Goal: Task Accomplishment & Management: Manage account settings

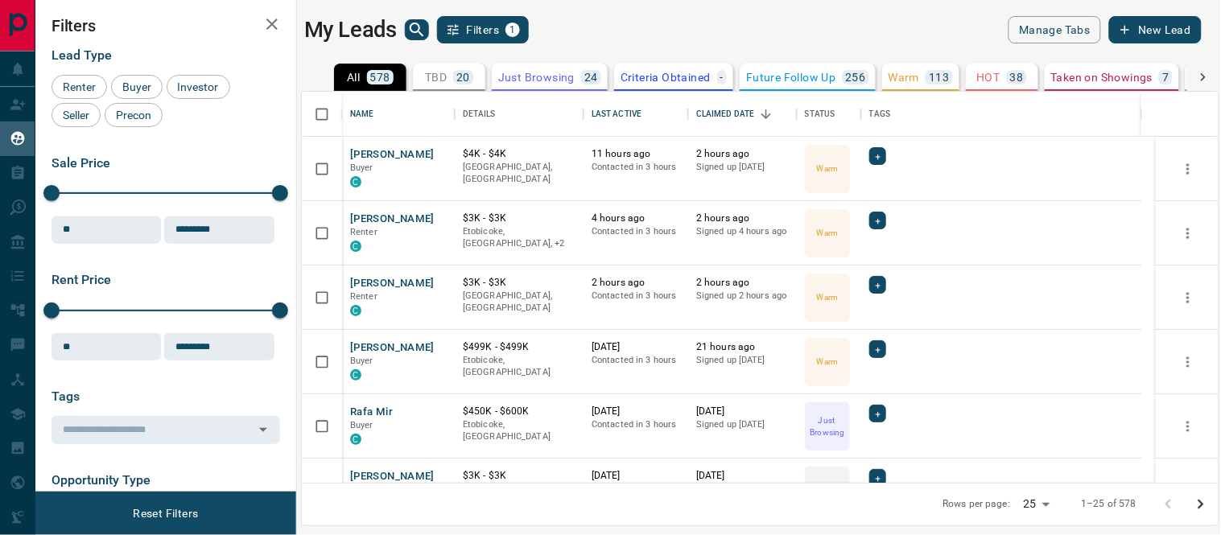
scroll to position [377, 903]
click at [365, 408] on button "Rafa Mir" at bounding box center [371, 412] width 43 height 15
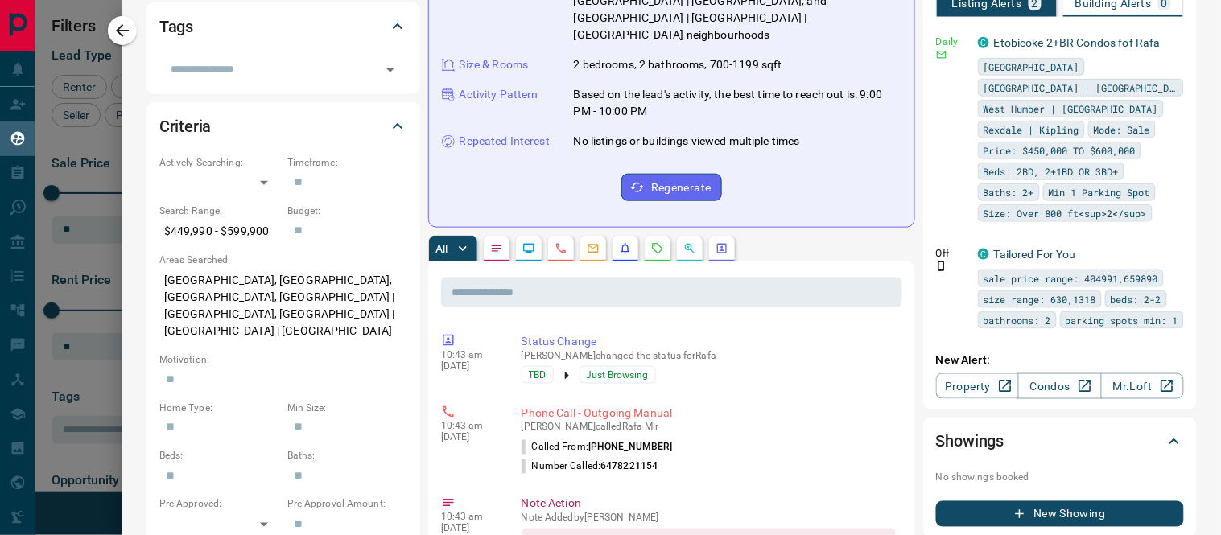
scroll to position [0, 0]
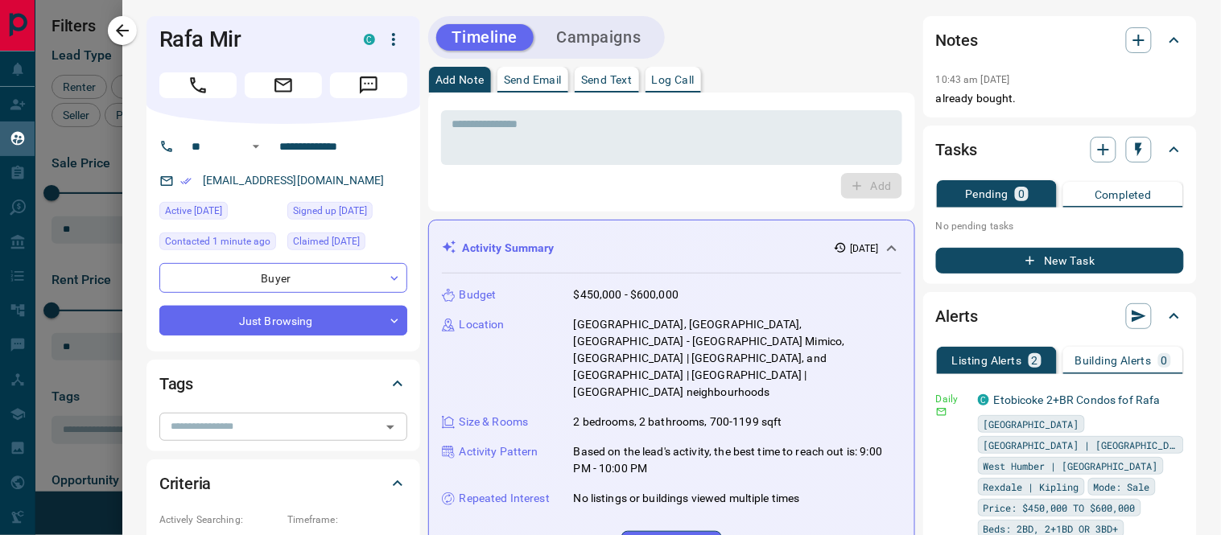
click at [393, 426] on icon "Open" at bounding box center [390, 427] width 19 height 19
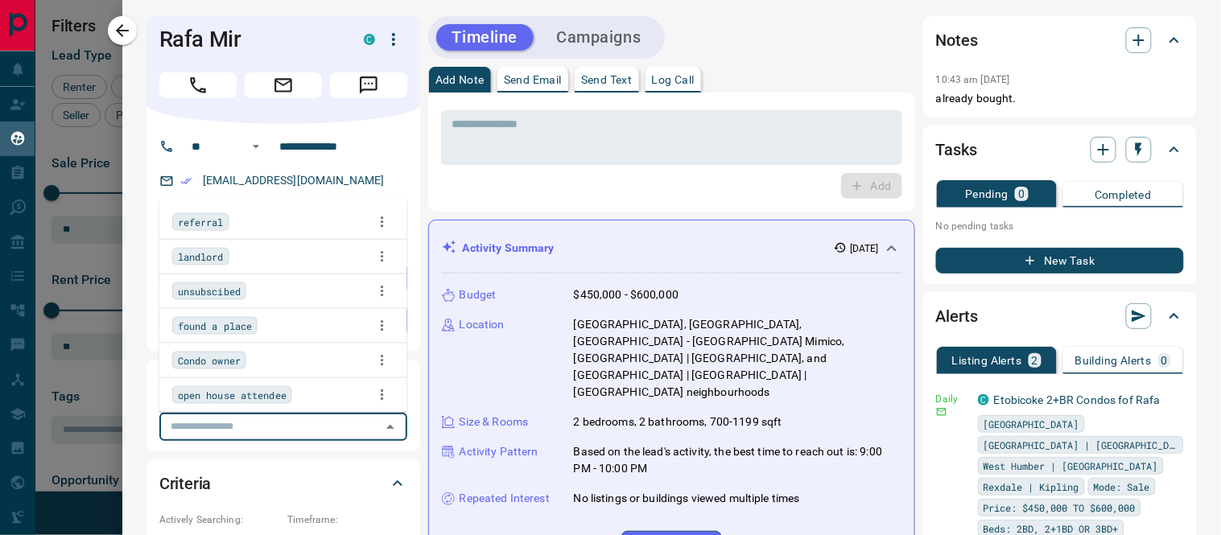
click at [243, 332] on span "found a place" at bounding box center [215, 326] width 74 height 16
click at [579, 145] on textarea at bounding box center [671, 137] width 439 height 41
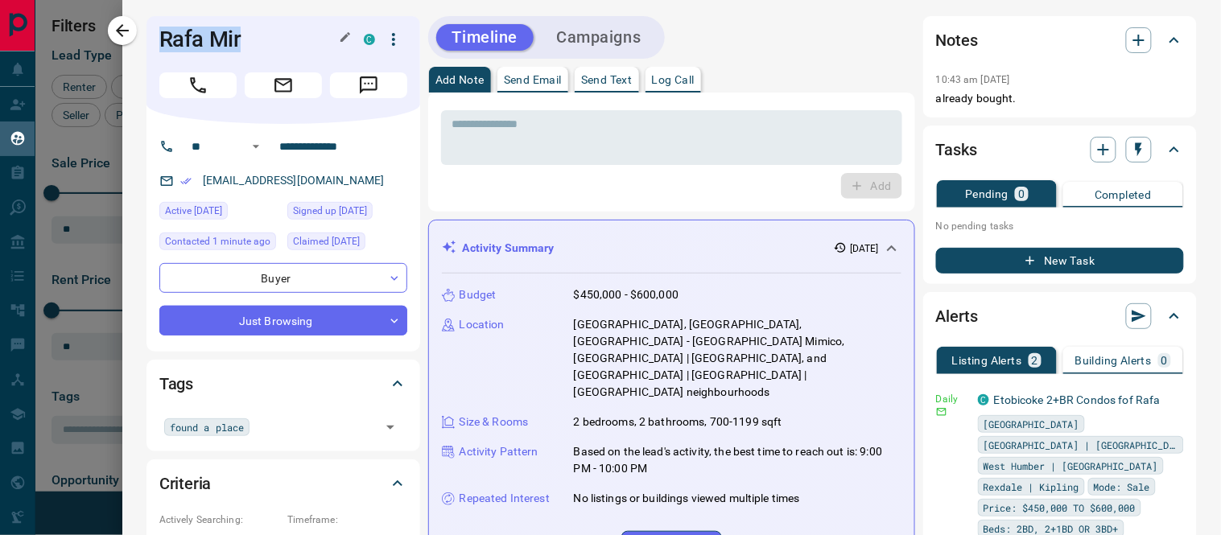
drag, startPoint x: 257, startPoint y: 31, endPoint x: 146, endPoint y: 29, distance: 111.1
click at [146, 29] on div "Rafa Mir C" at bounding box center [283, 70] width 274 height 108
click at [614, 149] on textarea at bounding box center [671, 137] width 439 height 41
drag, startPoint x: 125, startPoint y: 28, endPoint x: 430, endPoint y: 154, distance: 330.5
click at [125, 29] on icon "button" at bounding box center [122, 30] width 19 height 19
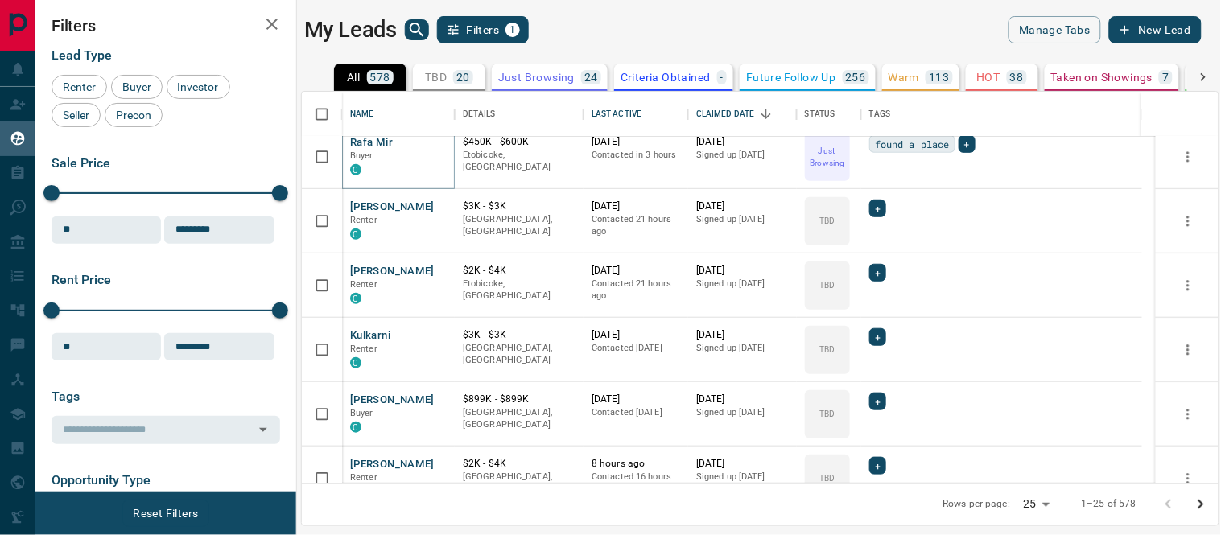
scroll to position [278, 0]
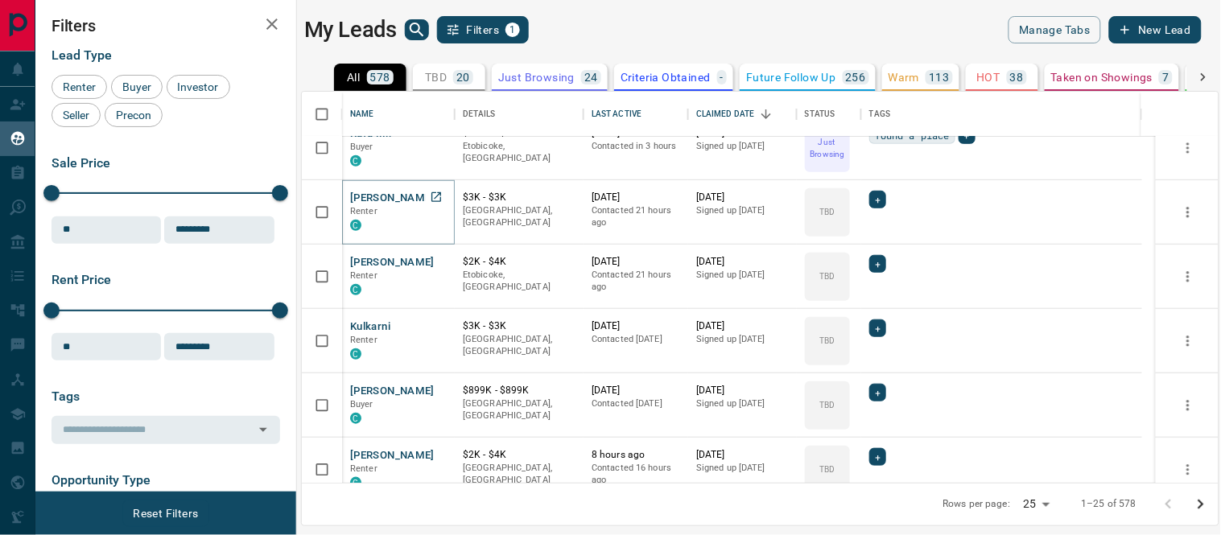
click at [393, 197] on button "[PERSON_NAME]" at bounding box center [392, 198] width 84 height 15
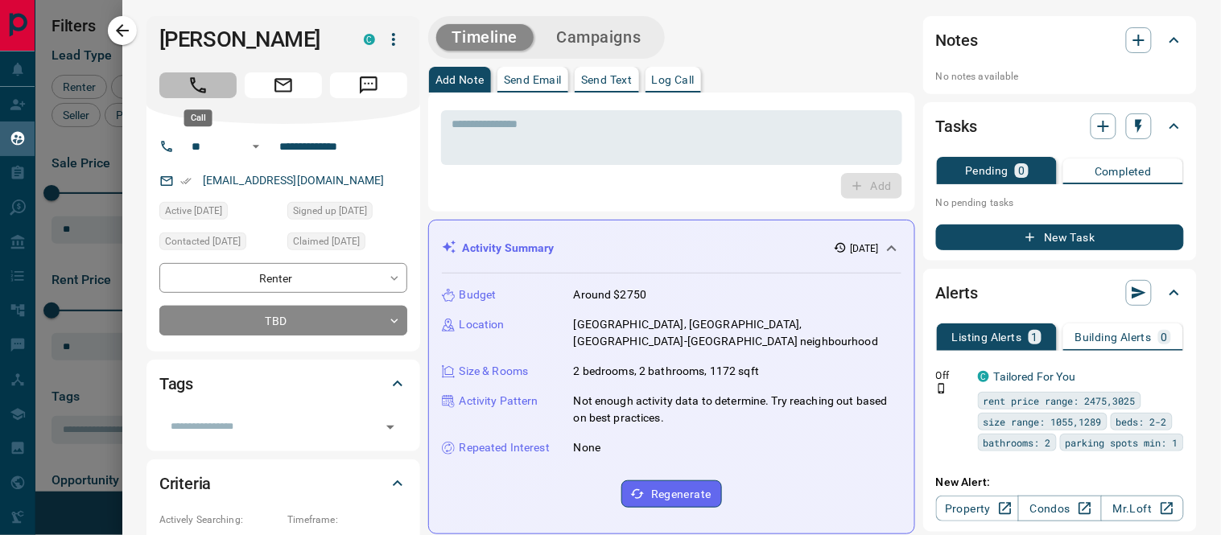
click at [193, 85] on icon "Call" at bounding box center [198, 85] width 16 height 16
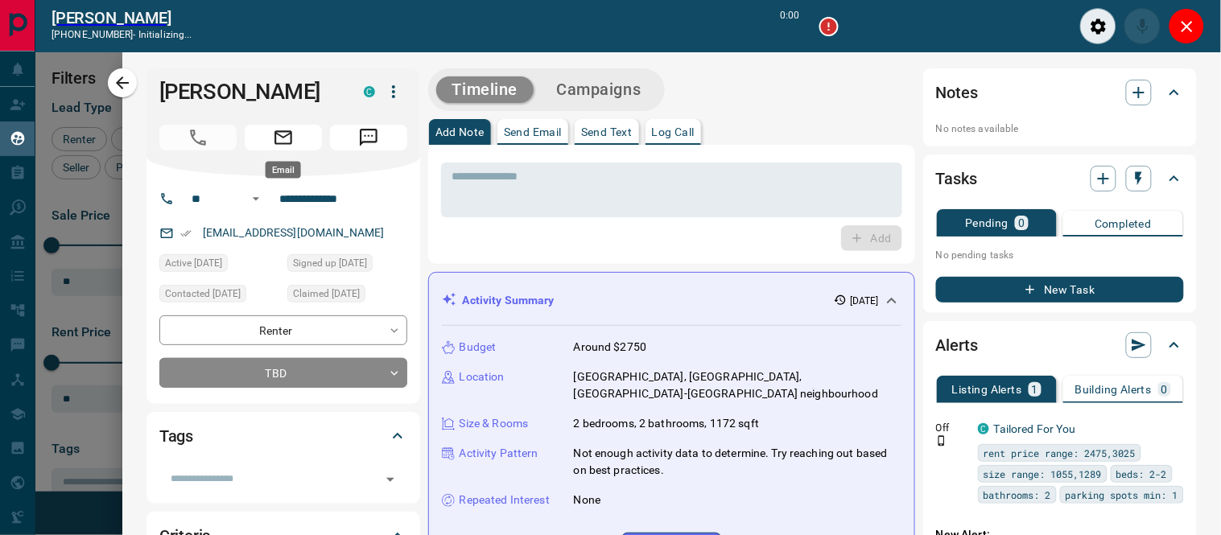
scroll to position [14, 14]
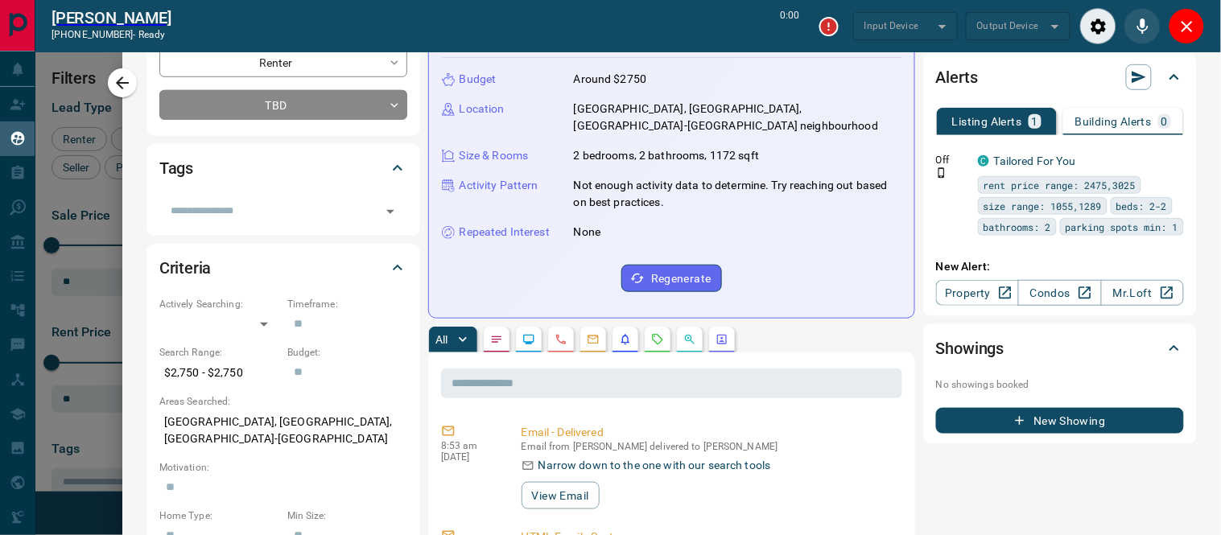
type input "*******"
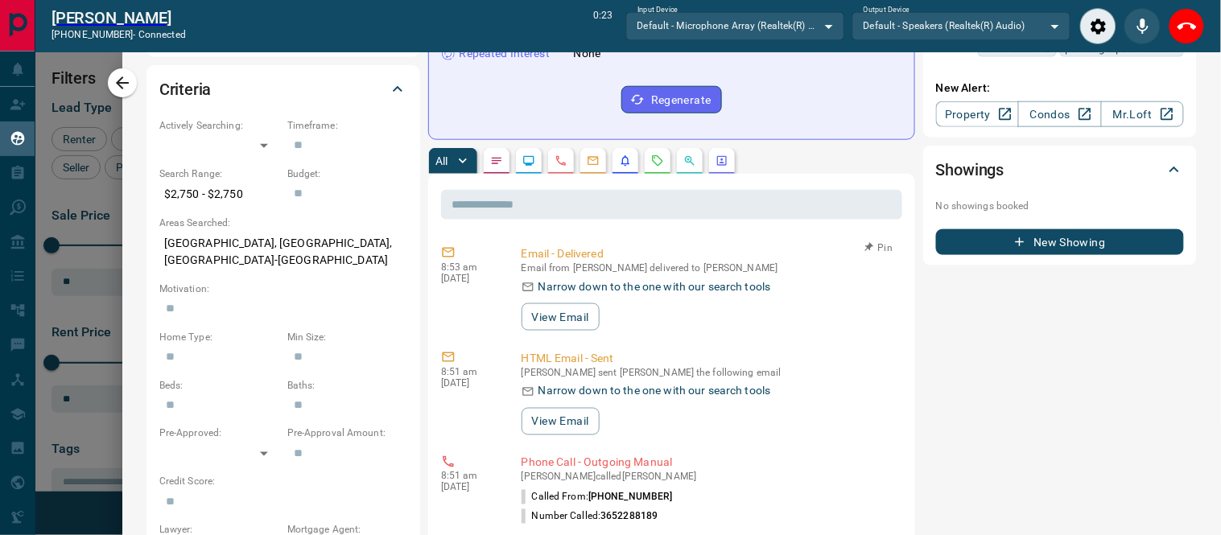
scroll to position [0, 0]
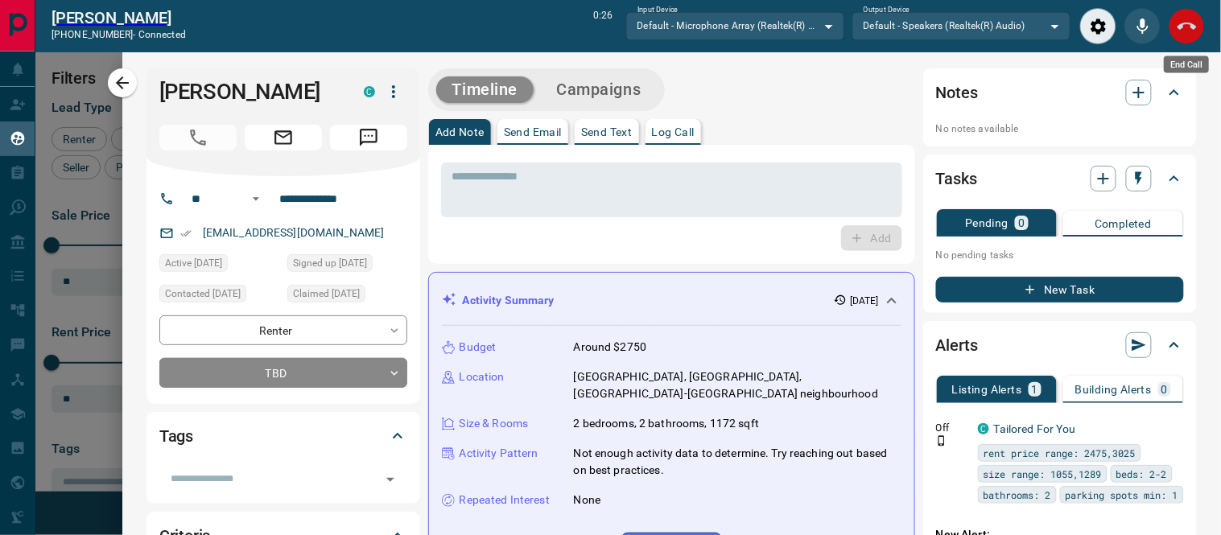
click at [1181, 24] on icon "End Call" at bounding box center [1186, 26] width 19 height 7
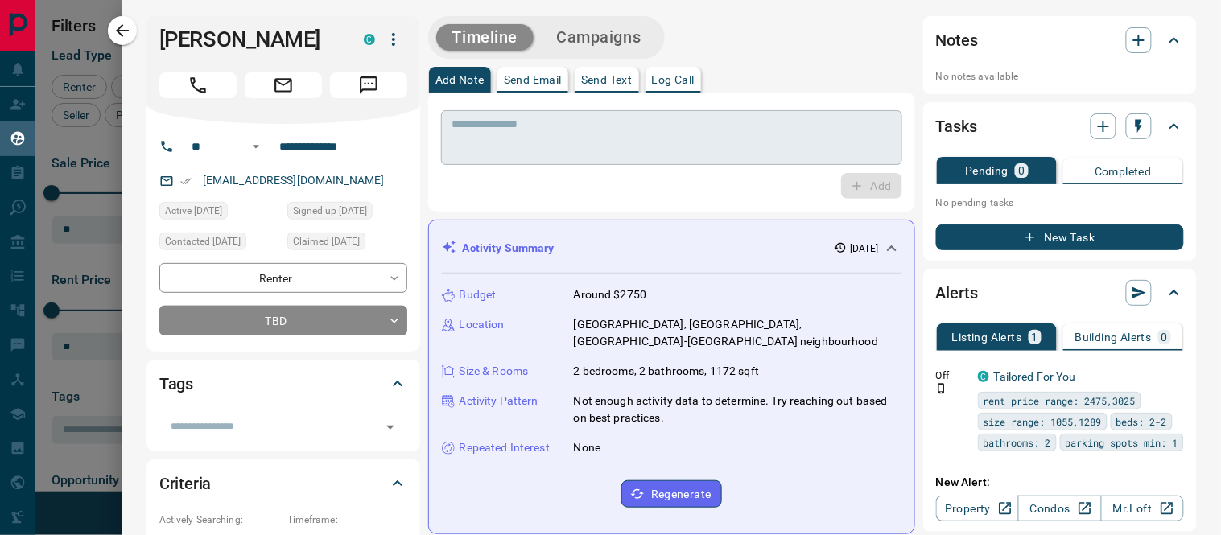
scroll to position [377, 903]
click at [674, 84] on p "Log Call" at bounding box center [673, 79] width 43 height 11
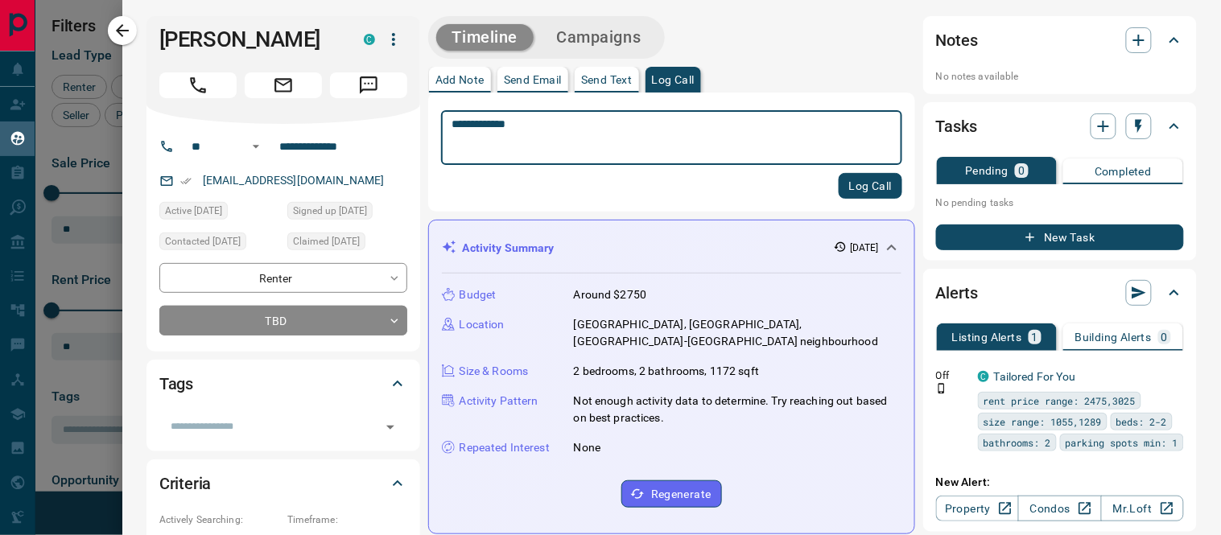
type textarea "**********"
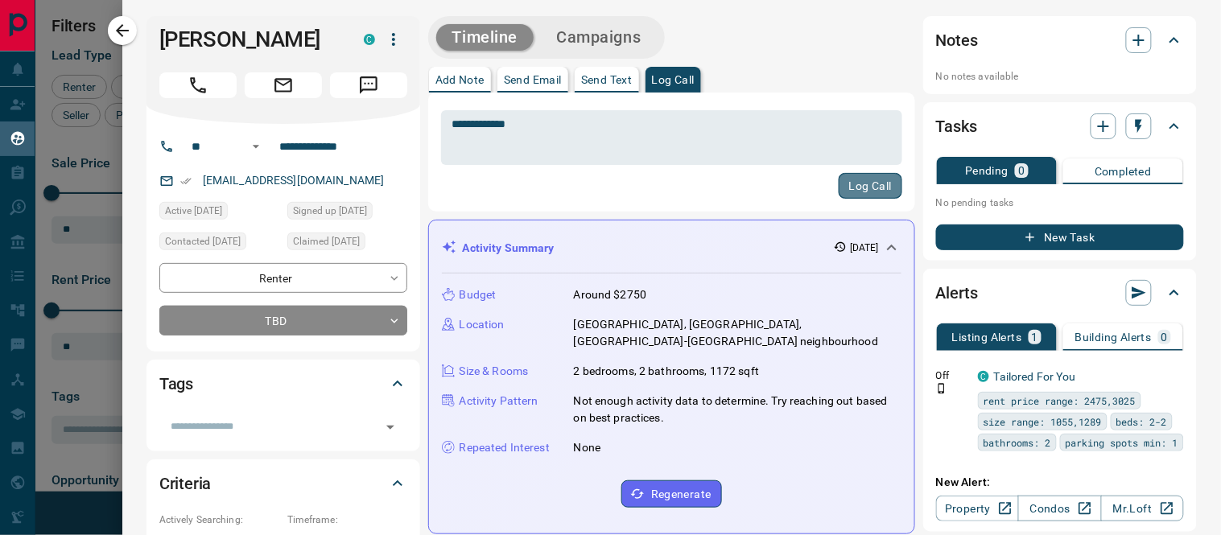
click at [838, 183] on button "Log Call" at bounding box center [870, 186] width 64 height 26
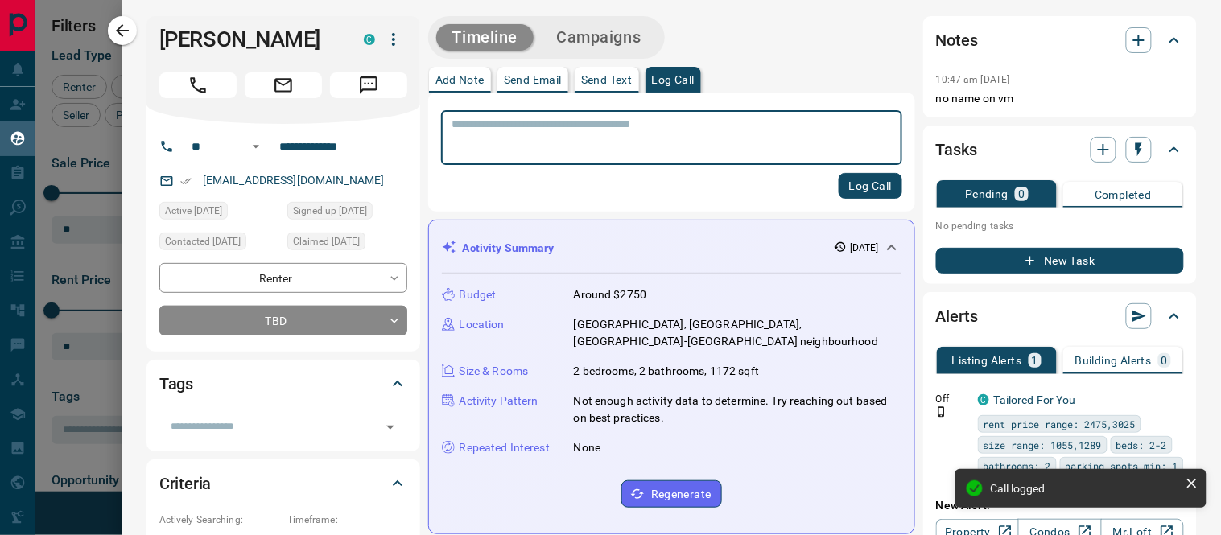
click at [1035, 259] on button "New Task" at bounding box center [1060, 261] width 248 height 26
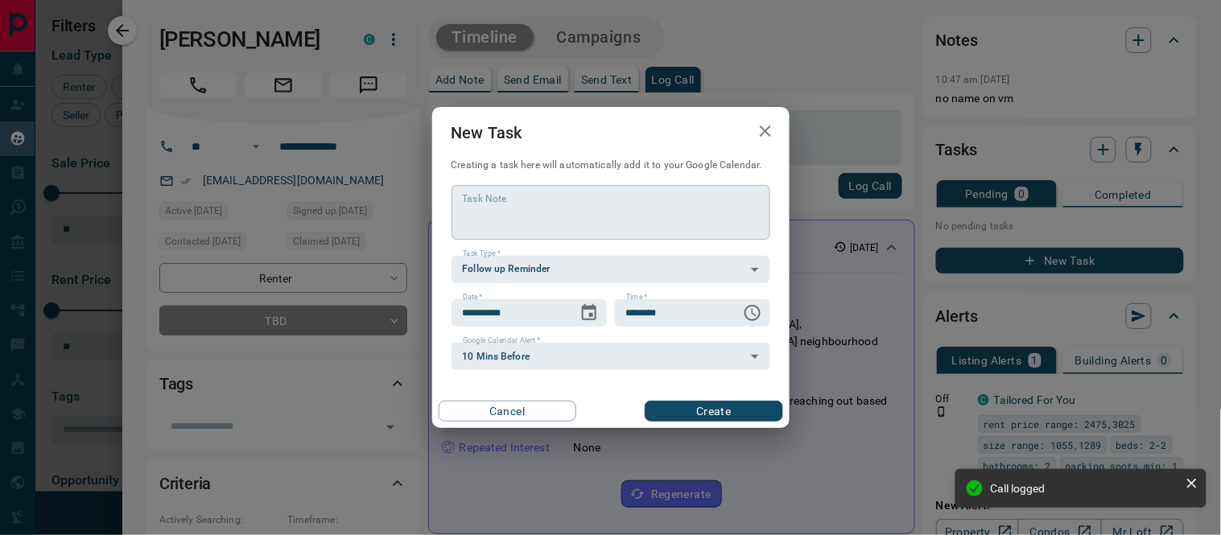
click at [556, 209] on textarea "Task Note" at bounding box center [611, 212] width 296 height 41
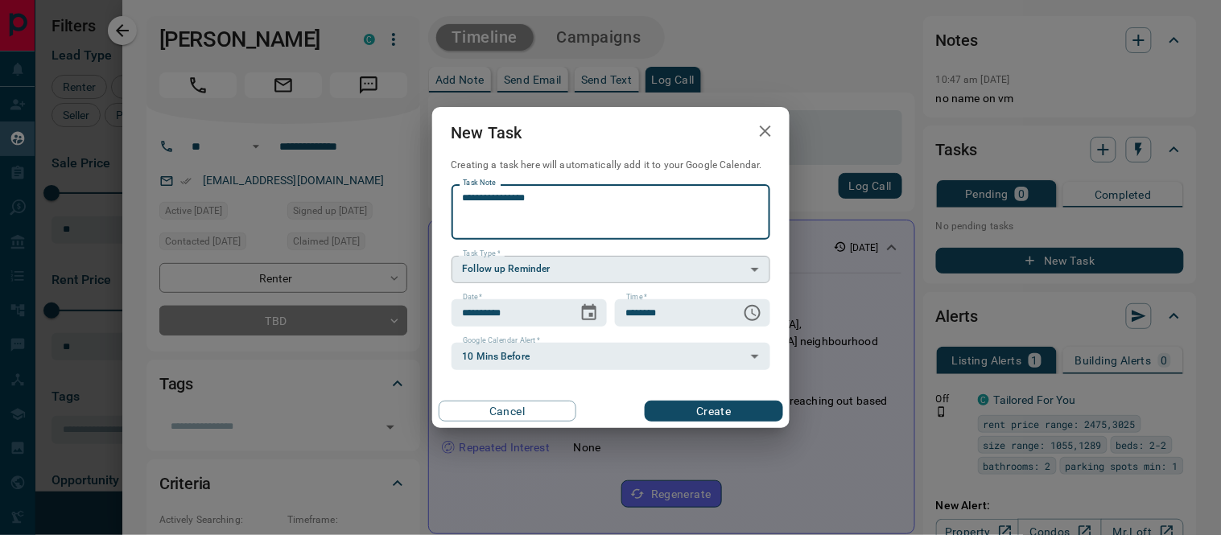
type textarea "**********"
click at [526, 266] on body "Lead Transfers Claim Leads My Leads Tasks Opportunities Deals Campaigns Automat…" at bounding box center [610, 257] width 1221 height 515
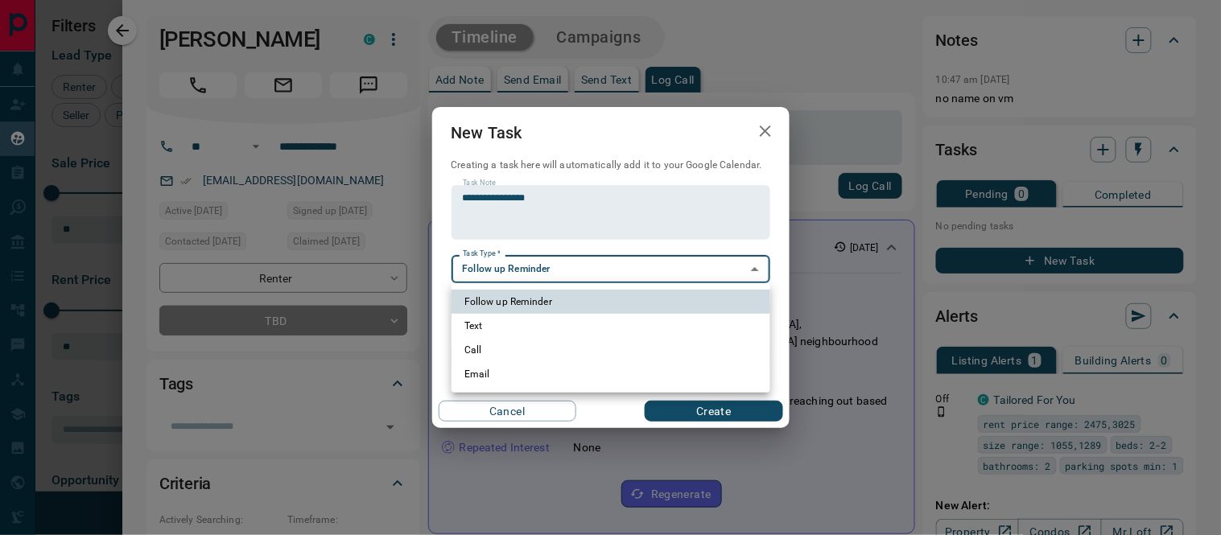
click at [494, 344] on li "Call" at bounding box center [610, 350] width 319 height 24
type input "**********"
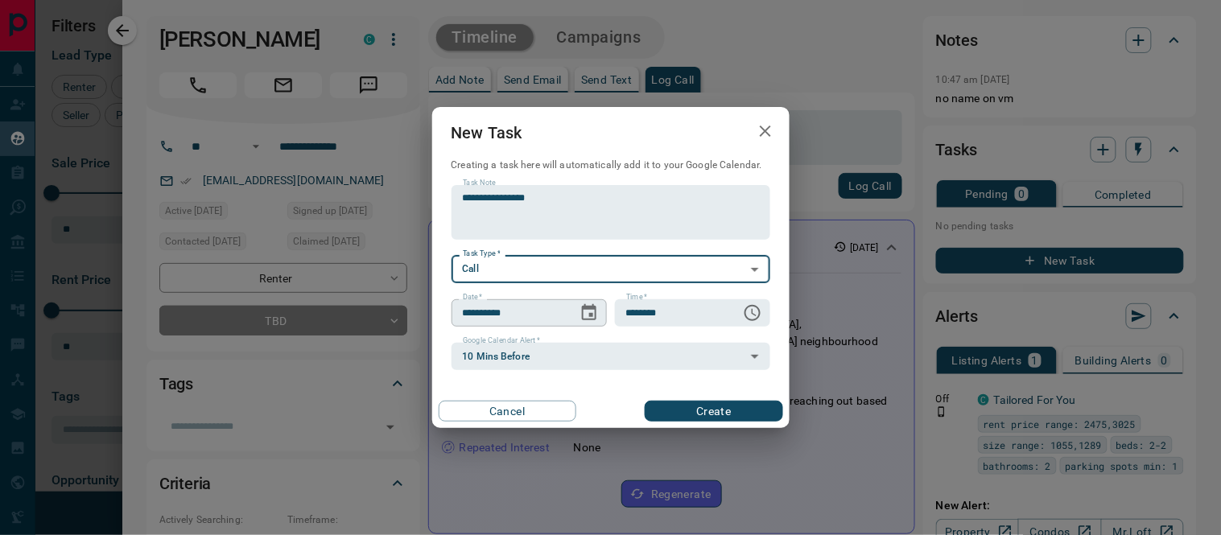
drag, startPoint x: 595, startPoint y: 311, endPoint x: 544, endPoint y: 308, distance: 51.6
click at [594, 311] on icon "Choose date, selected date is Oct 15, 2025" at bounding box center [588, 312] width 19 height 19
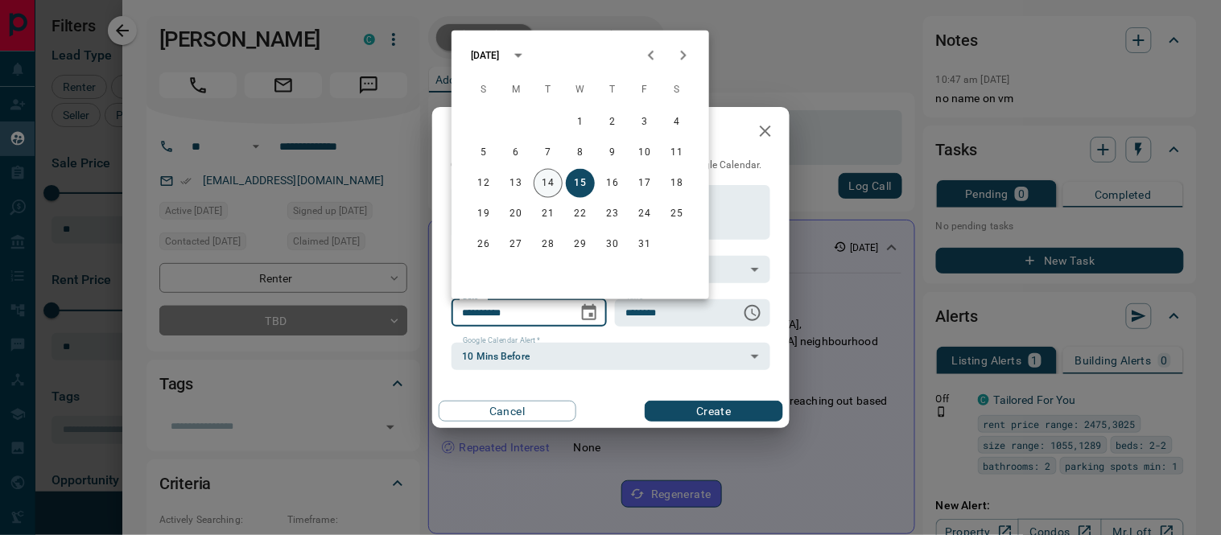
click at [542, 187] on button "14" at bounding box center [547, 183] width 29 height 29
type input "**********"
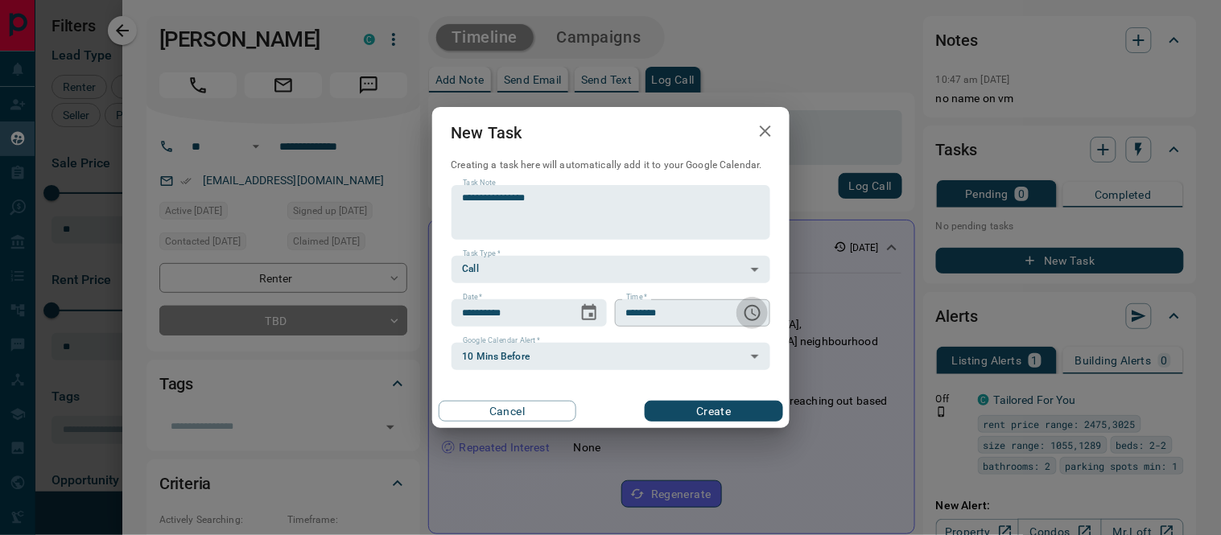
click at [751, 311] on icon "Choose time, selected time is 6:00 AM" at bounding box center [752, 312] width 19 height 19
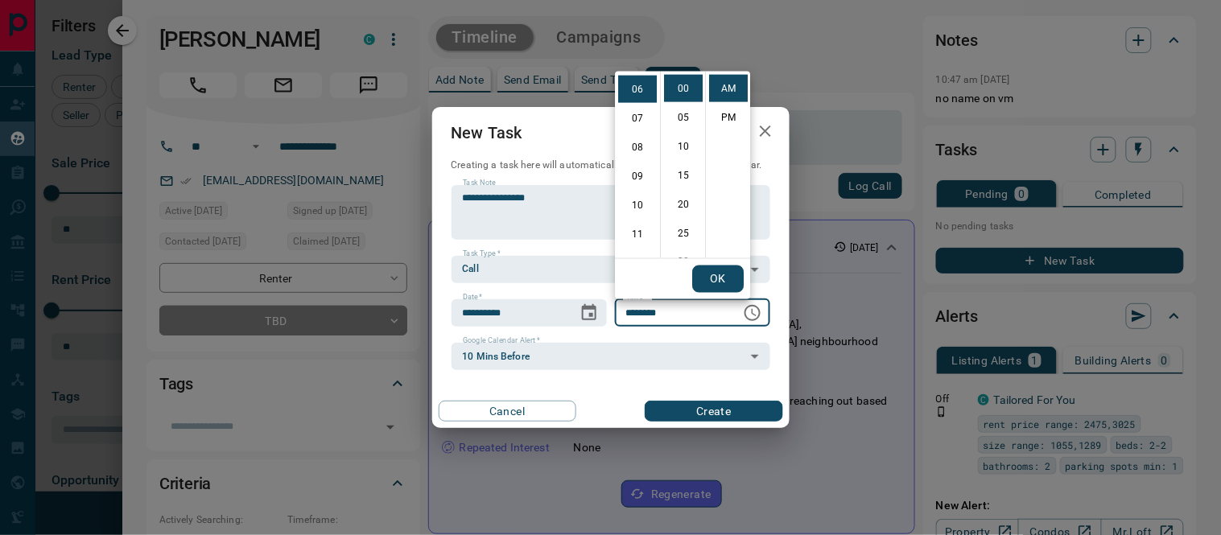
scroll to position [0, 0]
click at [638, 130] on li "11" at bounding box center [637, 139] width 39 height 27
click at [682, 86] on li "30" at bounding box center [683, 83] width 39 height 27
type input "********"
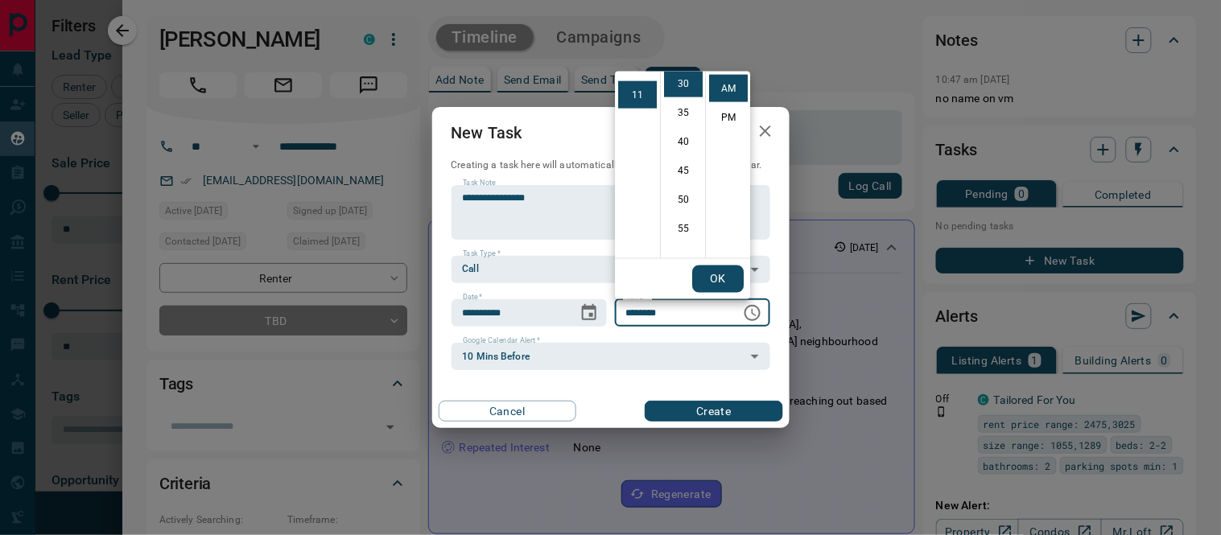
scroll to position [173, 0]
click at [721, 284] on button "OK" at bounding box center [717, 279] width 51 height 27
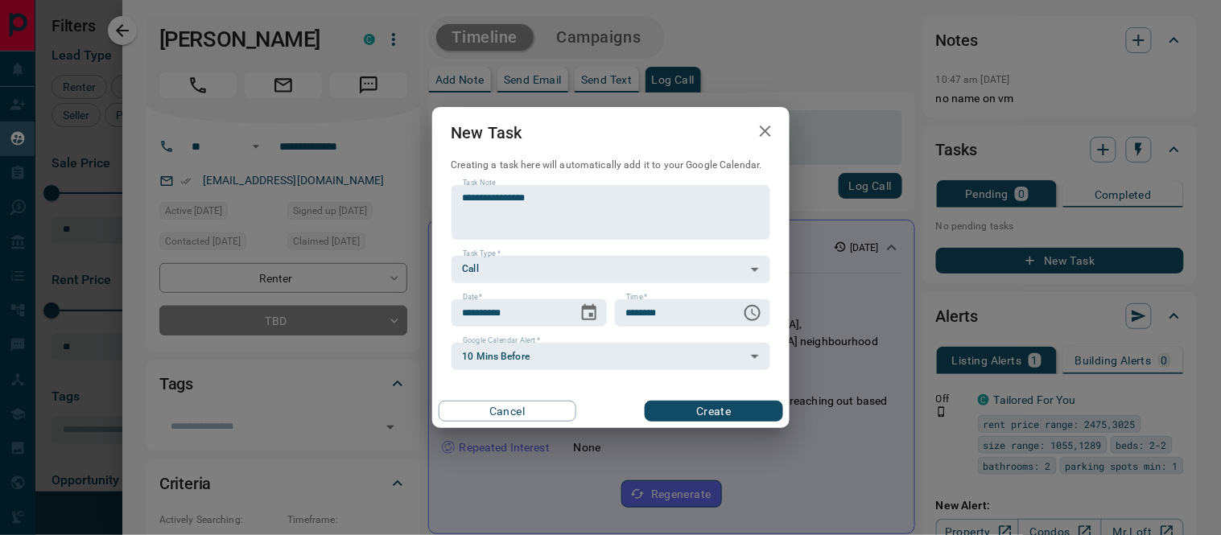
click at [730, 410] on button "Create" at bounding box center [714, 411] width 138 height 21
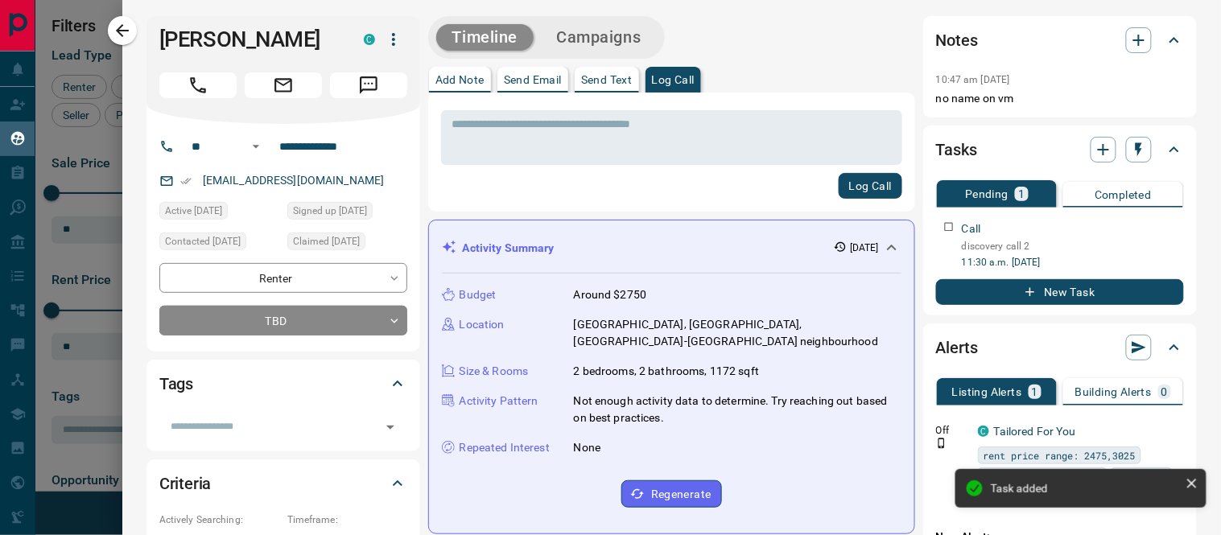
click at [113, 32] on icon "button" at bounding box center [122, 30] width 19 height 19
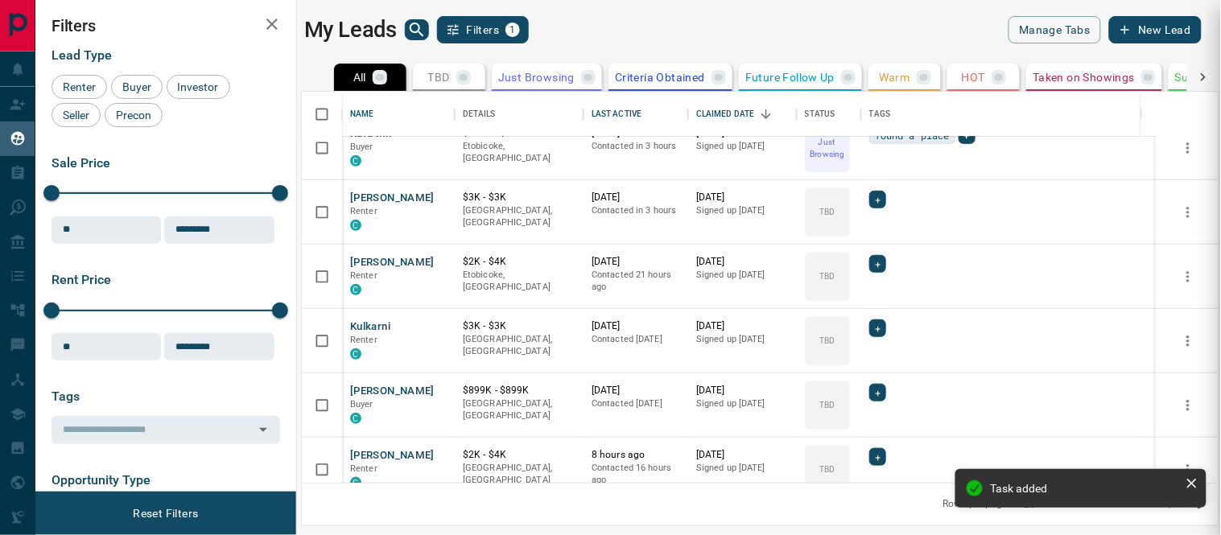
click at [1218, 101] on div at bounding box center [610, 267] width 1221 height 535
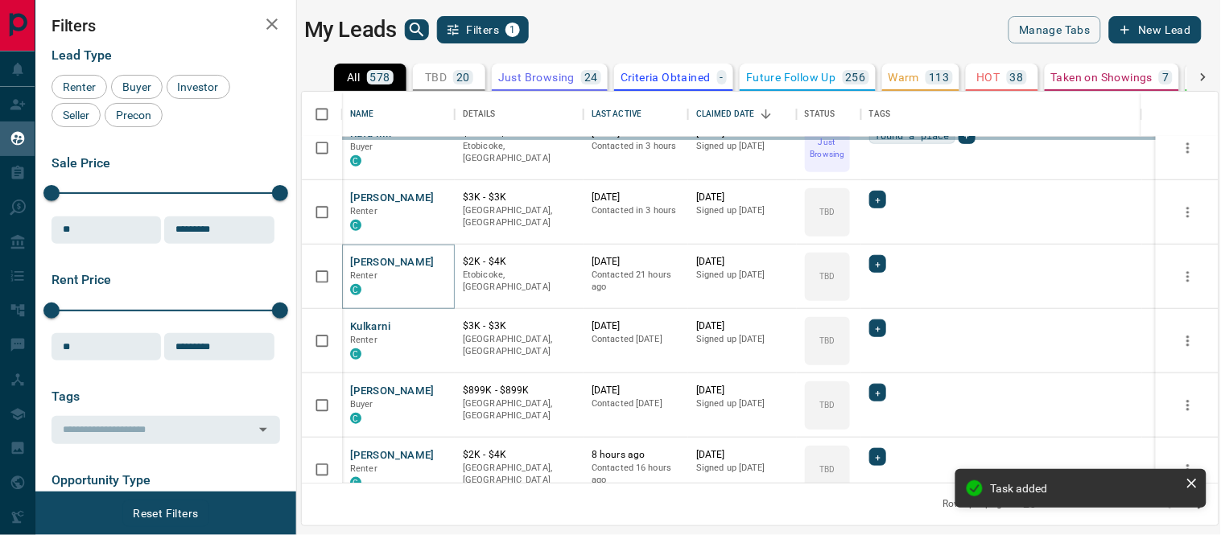
click at [362, 261] on button "[PERSON_NAME]" at bounding box center [392, 262] width 84 height 15
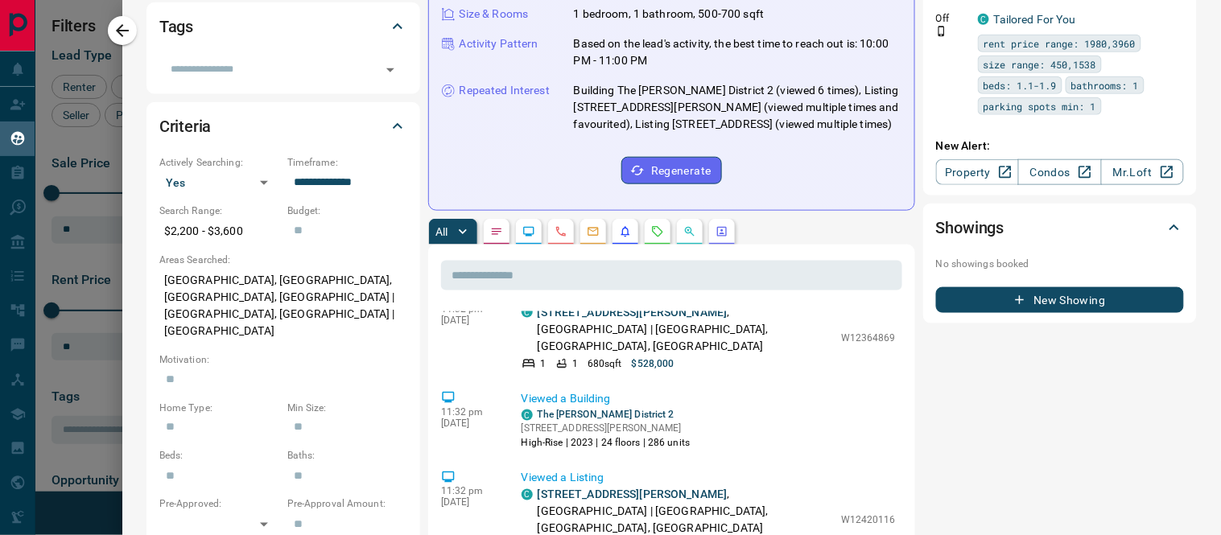
scroll to position [357, 0]
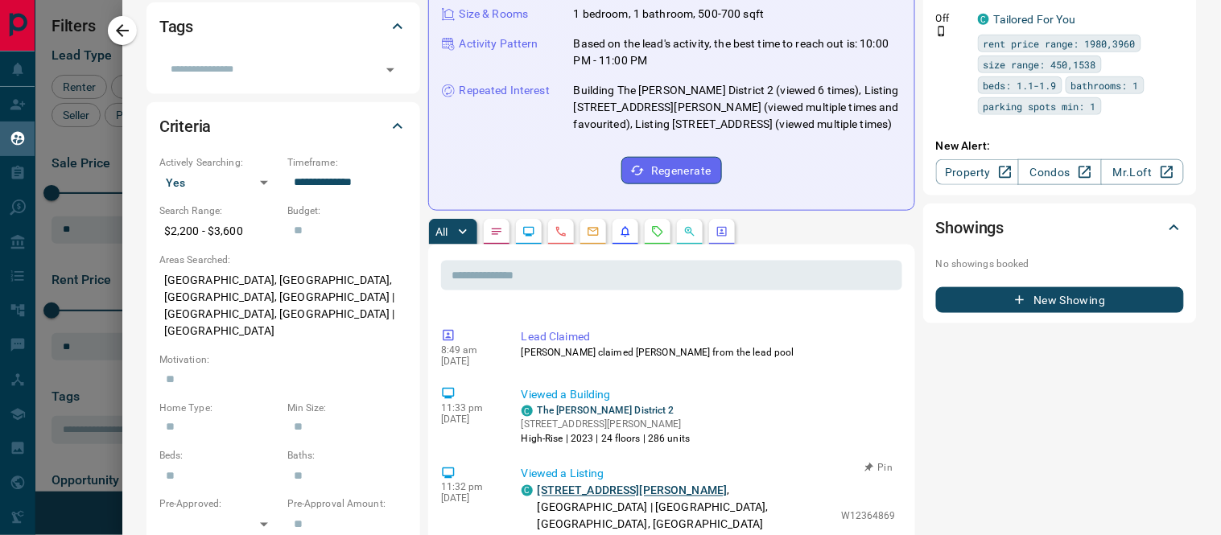
click at [599, 486] on link "[STREET_ADDRESS][PERSON_NAME]" at bounding box center [633, 490] width 190 height 13
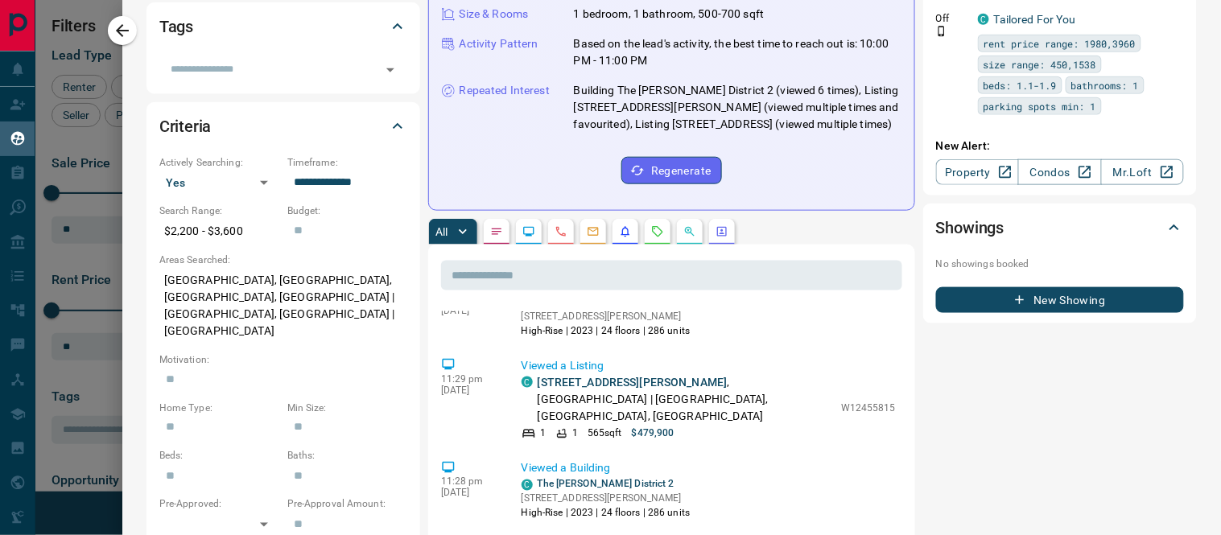
scroll to position [179, 0]
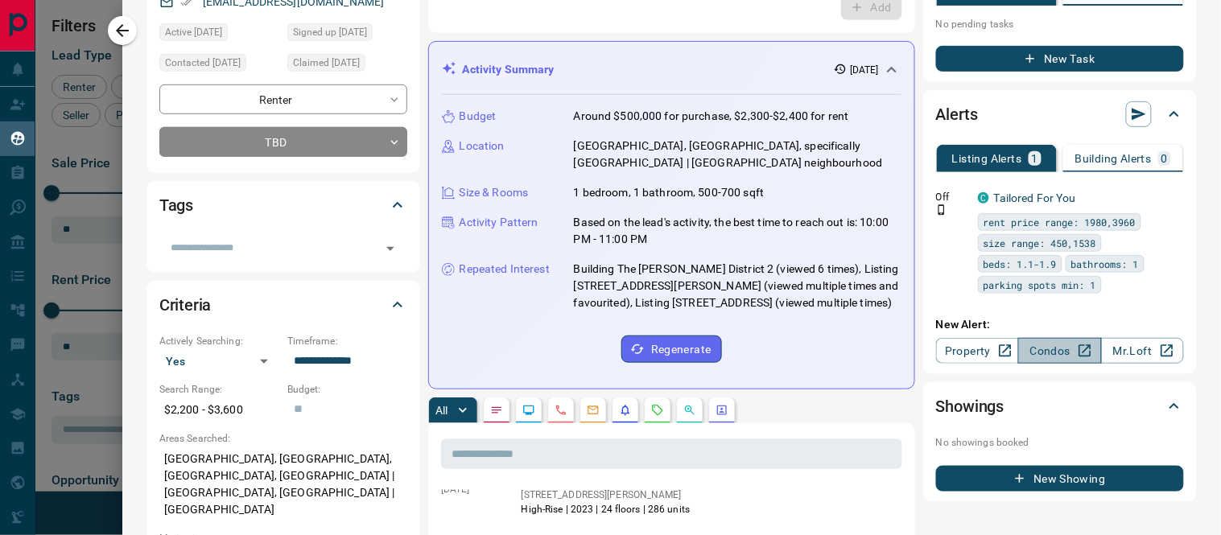
click at [1049, 338] on link "Condos" at bounding box center [1059, 351] width 83 height 26
